Goal: Information Seeking & Learning: Learn about a topic

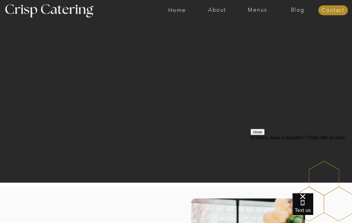
click at [182, 11] on nav "Home" at bounding box center [177, 10] width 40 height 6
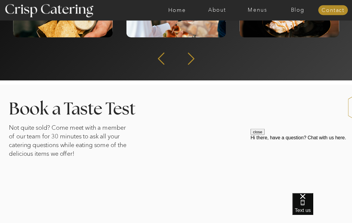
scroll to position [904, 0]
click at [253, 13] on nav "Menus" at bounding box center [258, 10] width 40 height 6
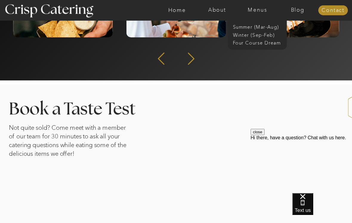
click at [253, 36] on nav "Winter (Sep-Feb)" at bounding box center [257, 35] width 48 height 6
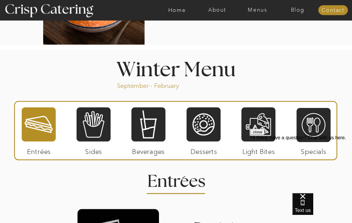
scroll to position [608, 0]
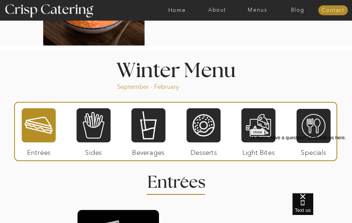
click at [101, 135] on div at bounding box center [94, 124] width 34 height 35
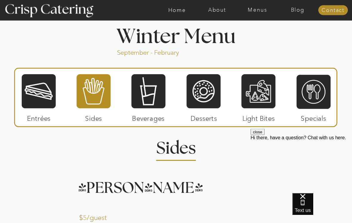
scroll to position [642, 0]
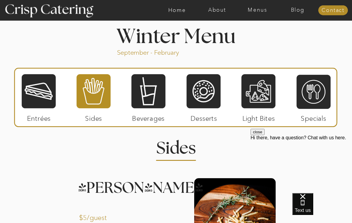
click at [154, 105] on div at bounding box center [149, 90] width 34 height 35
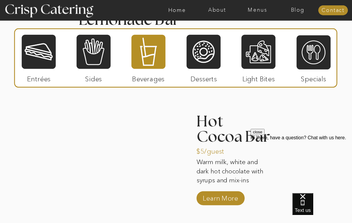
scroll to position [938, 0]
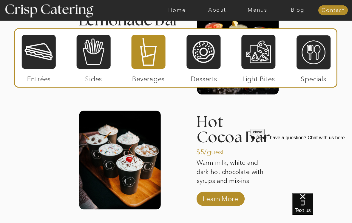
click at [40, 55] on div at bounding box center [39, 51] width 34 height 35
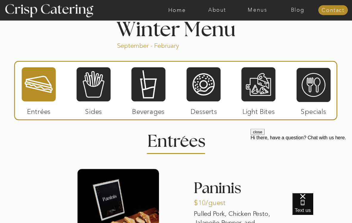
scroll to position [645, 0]
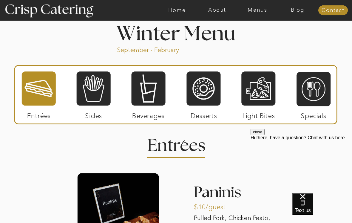
click at [263, 91] on div at bounding box center [258, 88] width 34 height 35
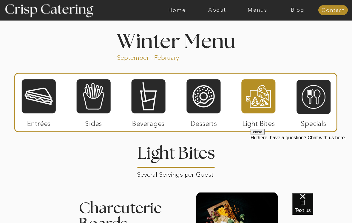
scroll to position [639, 0]
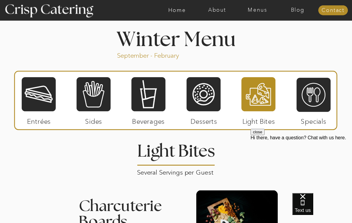
click at [327, 101] on div at bounding box center [314, 94] width 34 height 35
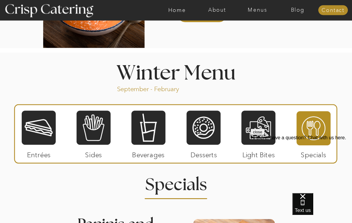
scroll to position [605, 0]
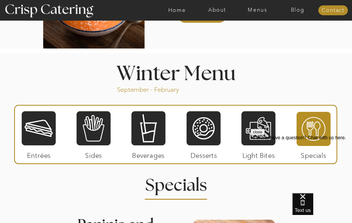
click at [208, 134] on div at bounding box center [204, 127] width 34 height 35
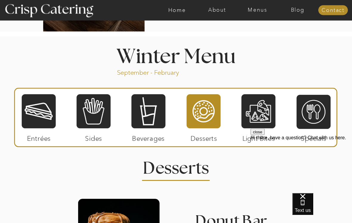
scroll to position [622, 0]
click at [45, 120] on div at bounding box center [39, 110] width 34 height 35
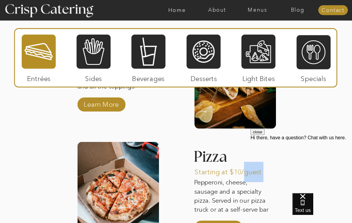
scroll to position [881, 0]
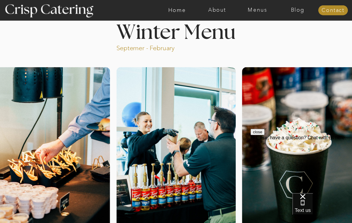
scroll to position [0, 0]
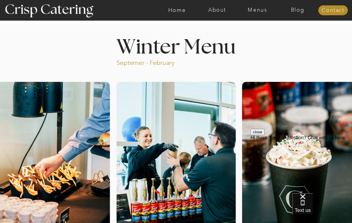
click at [170, 218] on div at bounding box center [175, 179] width 119 height 195
click at [257, 10] on nav "Menus" at bounding box center [258, 10] width 40 height 6
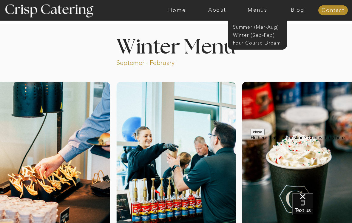
click at [267, 28] on nav "Summer (Mar-Aug)" at bounding box center [259, 27] width 53 height 6
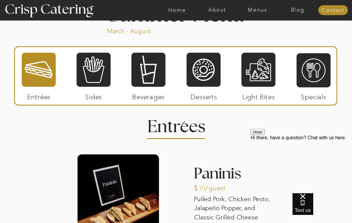
scroll to position [508, 0]
click at [152, 75] on div at bounding box center [149, 69] width 34 height 35
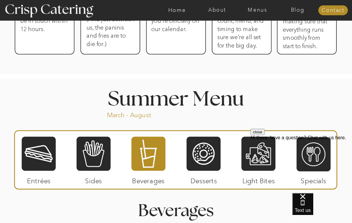
scroll to position [453, 0]
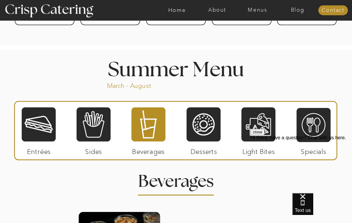
click at [215, 124] on div at bounding box center [204, 124] width 34 height 35
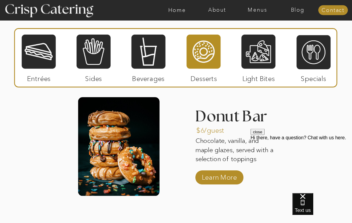
scroll to position [568, 0]
click at [321, 57] on div at bounding box center [314, 52] width 34 height 35
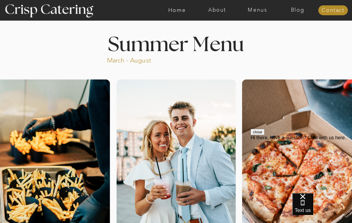
scroll to position [0, 0]
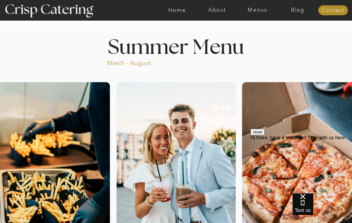
click at [260, 10] on nav "Menus" at bounding box center [258, 10] width 40 height 6
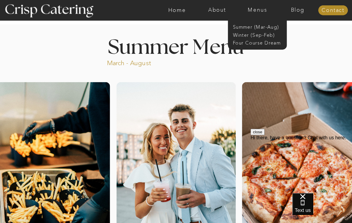
click at [272, 24] on nav "Summer (Mar-Aug)" at bounding box center [259, 27] width 53 height 6
click at [260, 25] on nav "Summer (Mar-Aug)" at bounding box center [259, 27] width 53 height 6
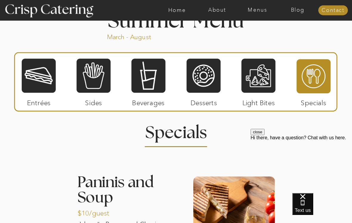
scroll to position [513, 0]
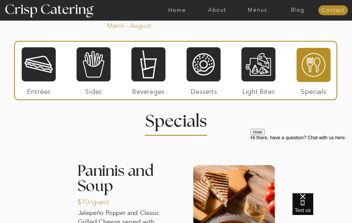
click at [92, 81] on div at bounding box center [94, 64] width 34 height 35
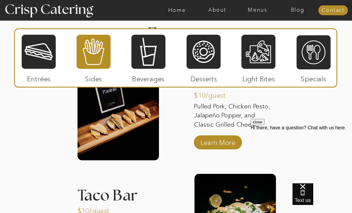
scroll to position [589, 0]
